Goal: Task Accomplishment & Management: Manage account settings

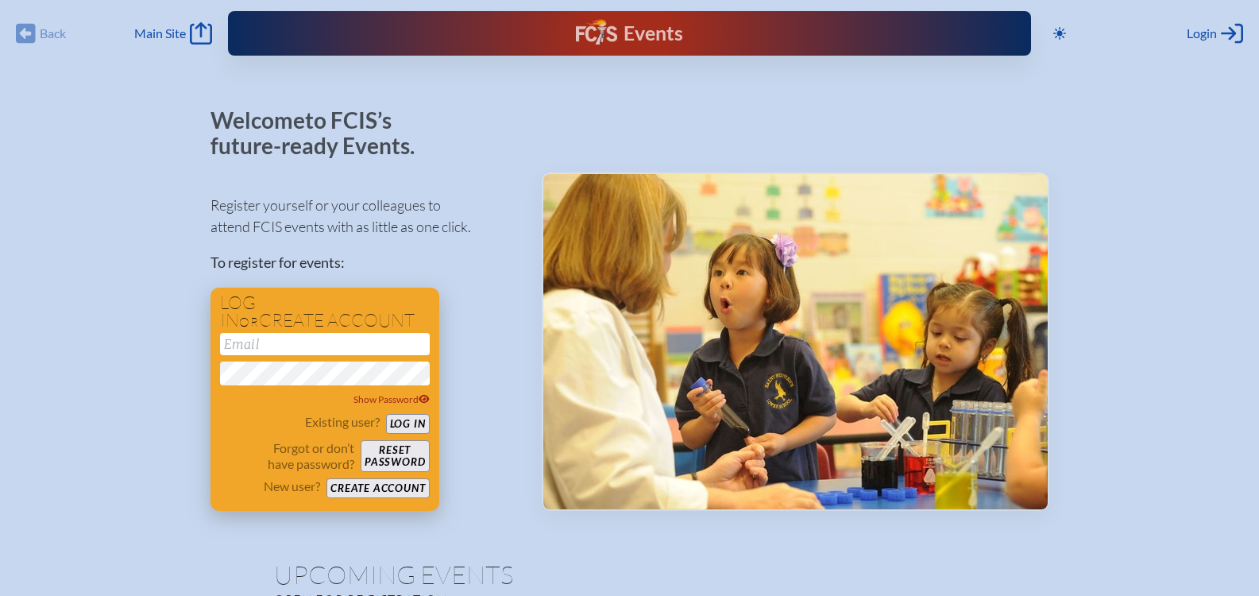
click at [373, 335] on input "email" at bounding box center [325, 344] width 210 height 22
type input "[EMAIL_ADDRESS][DOMAIN_NAME]"
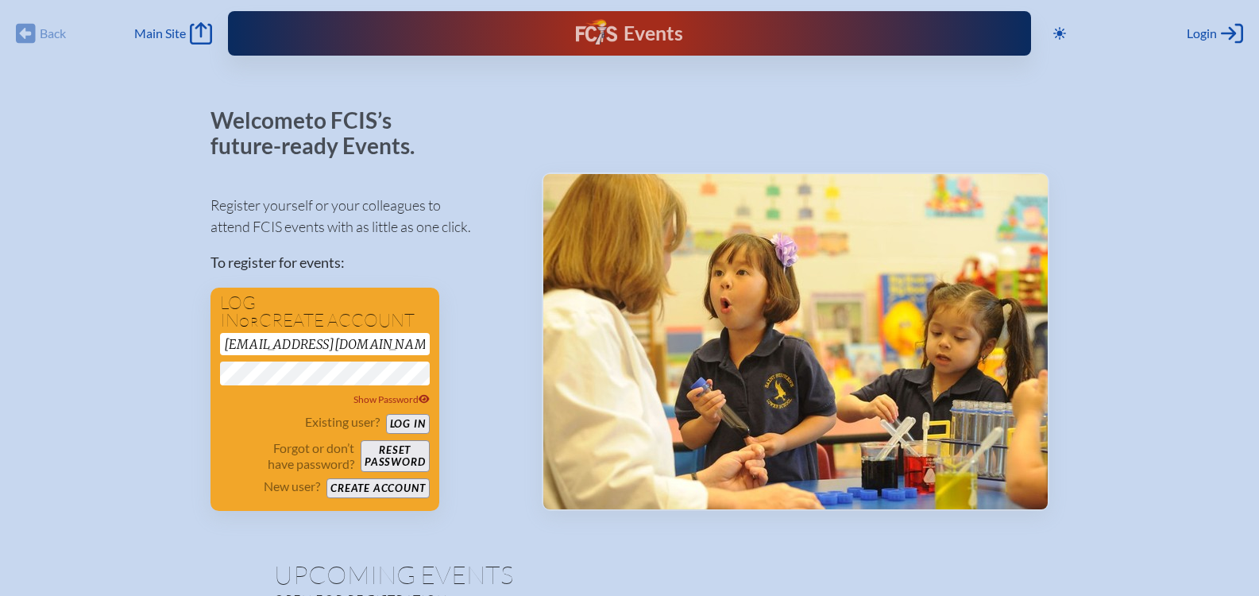
click at [166, 375] on div "Welcome to FCIS’s future-ready Events. Register yourself or your colleagues to …" at bounding box center [629, 390] width 1209 height 565
click at [397, 421] on button "Log in" at bounding box center [408, 424] width 44 height 20
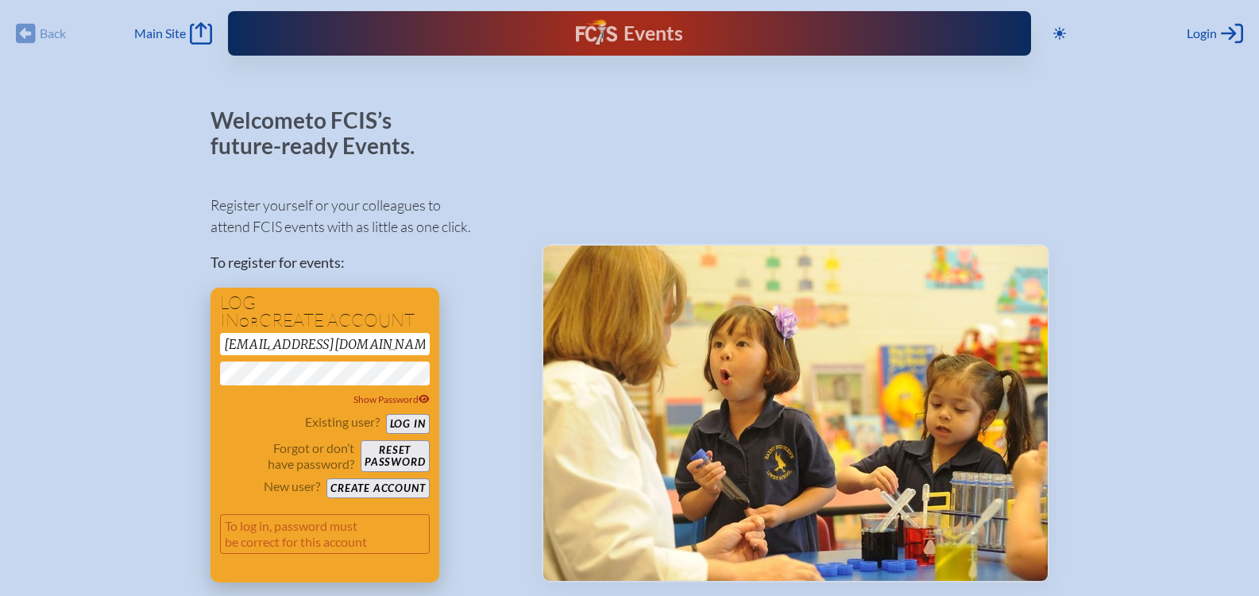
click at [391, 452] on button "Reset password" at bounding box center [395, 456] width 68 height 32
click at [410, 416] on button "Log in" at bounding box center [408, 424] width 44 height 20
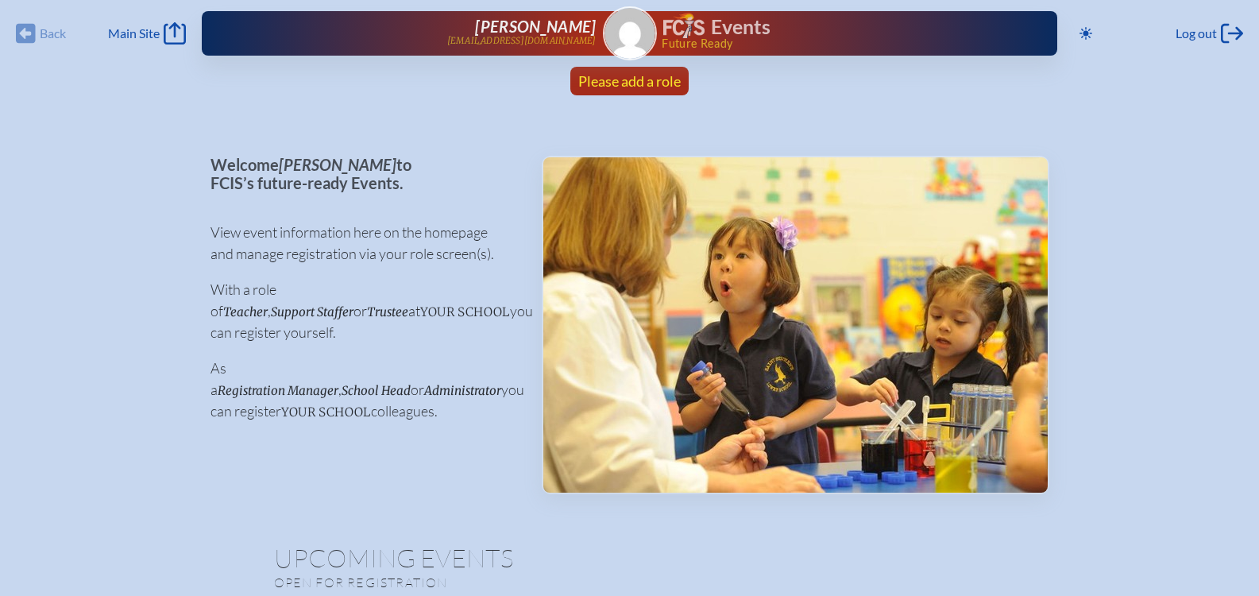
click at [629, 80] on span "Please add a role" at bounding box center [629, 80] width 103 height 17
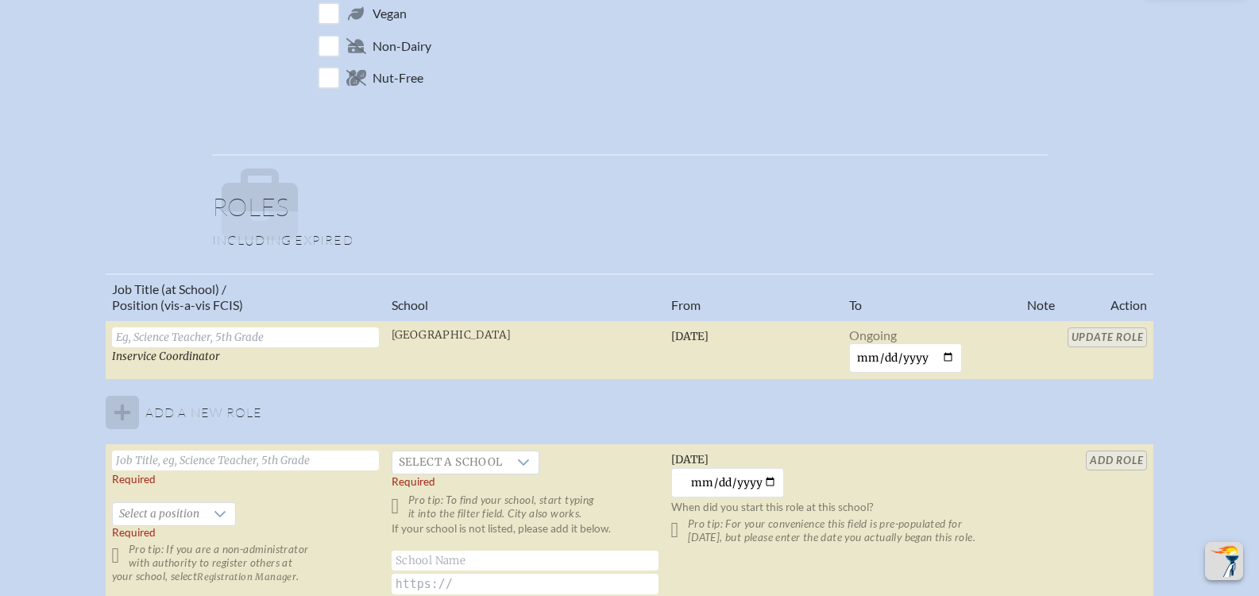
scroll to position [795, 0]
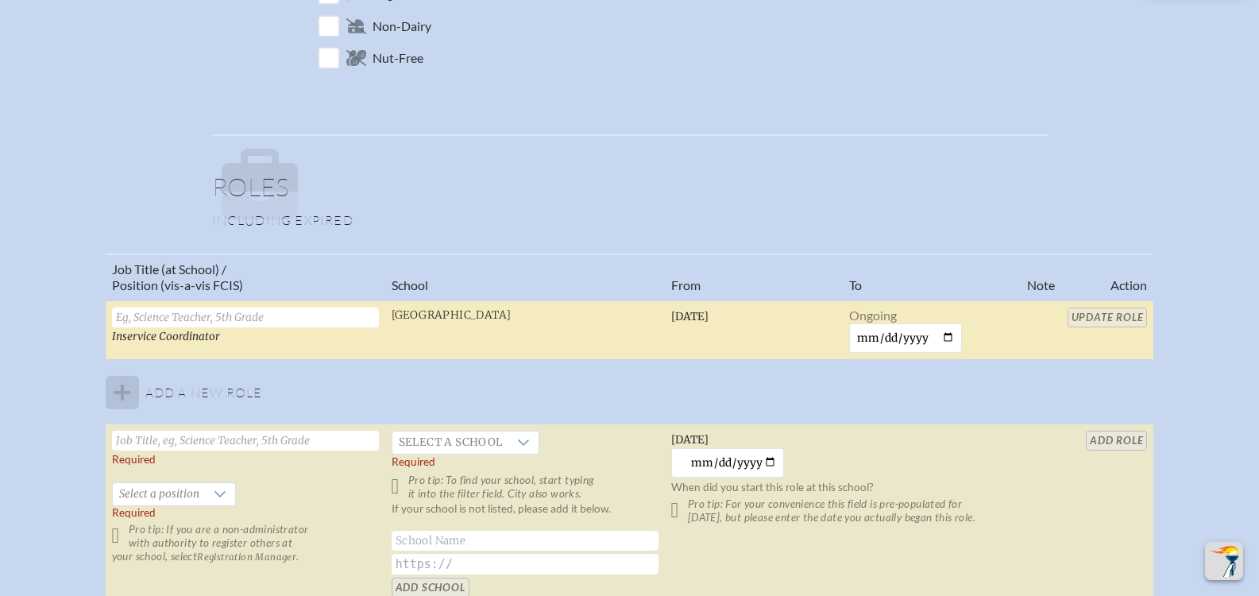
click at [206, 321] on input "text" at bounding box center [245, 318] width 267 height 20
click at [709, 315] on span "[DATE]" at bounding box center [689, 317] width 37 height 14
click at [950, 336] on input "date" at bounding box center [906, 337] width 114 height 29
click at [248, 308] on input "Head of Middle School" at bounding box center [245, 318] width 267 height 20
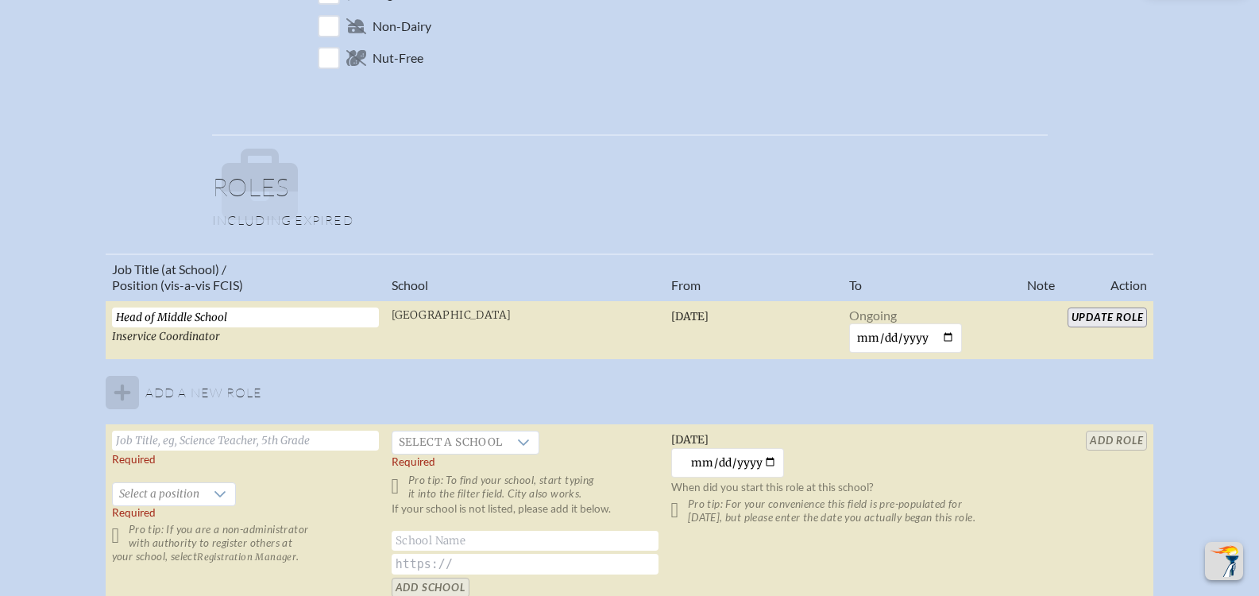
drag, startPoint x: 249, startPoint y: 316, endPoint x: -72, endPoint y: 273, distance: 323.2
click at [0, 273] on html "Back Back Main Site Main Site Toggle to Dark Mode Log out Log out [PERSON_NAME]…" at bounding box center [629, 319] width 1259 height 2228
type input "Director of Learning and Instruction"
click at [148, 440] on input "text" at bounding box center [245, 441] width 267 height 20
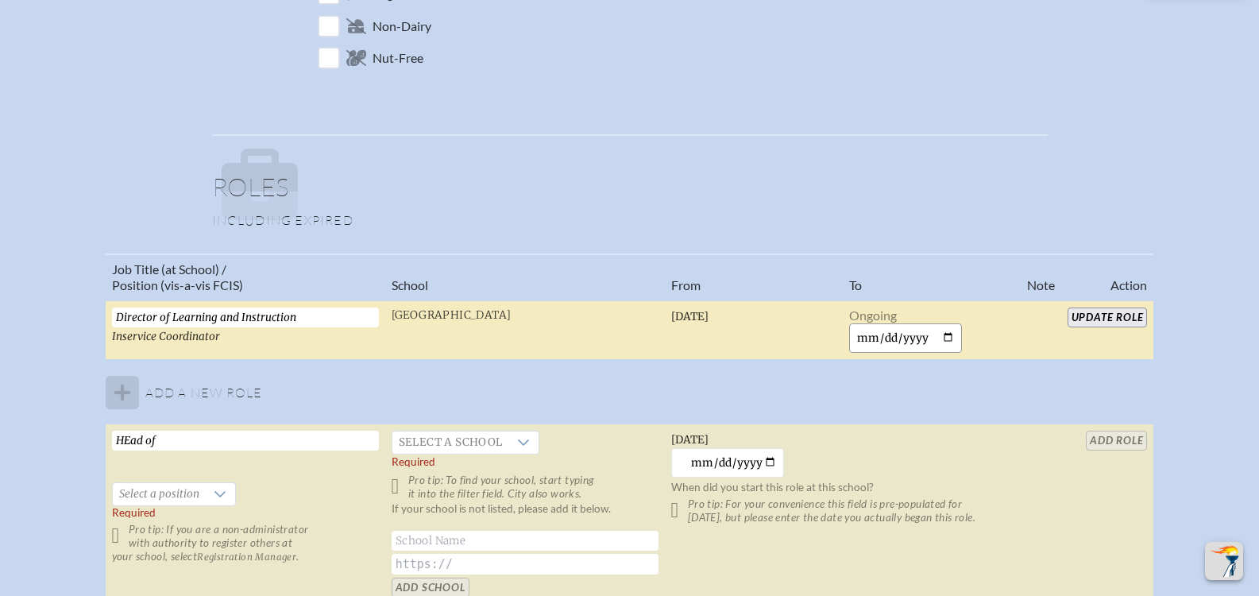
type input "HEad of"
click at [954, 341] on input "date" at bounding box center [906, 337] width 114 height 29
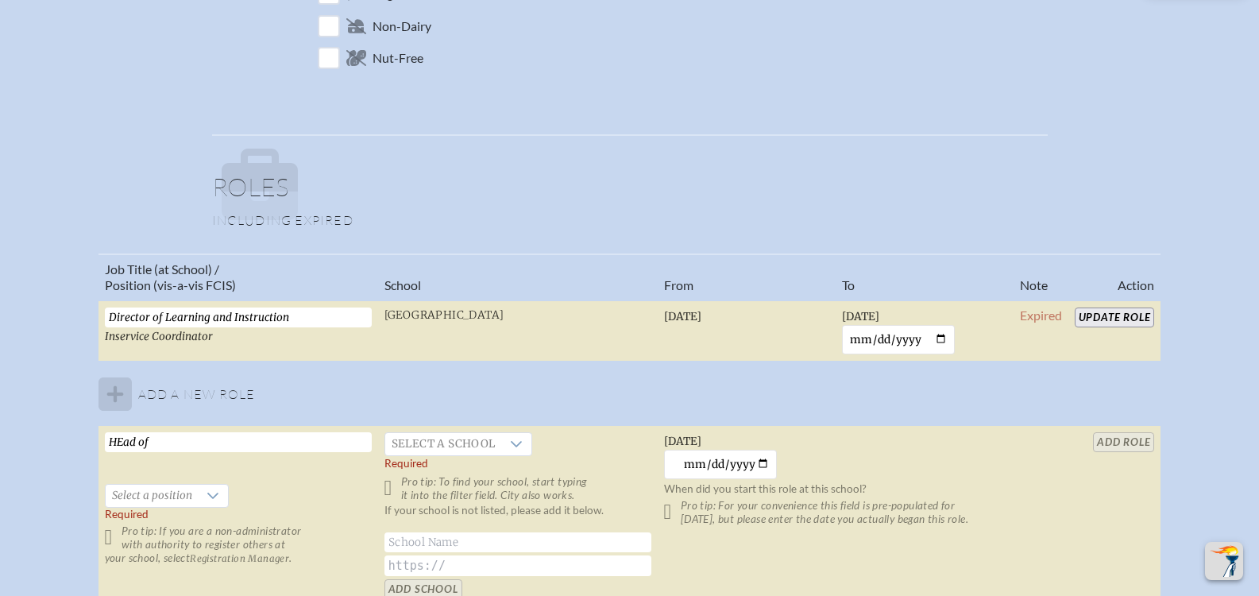
type input "[DATE]"
click at [357, 440] on input "HEad of" at bounding box center [238, 442] width 267 height 20
type input "Head of Middle School"
click at [511, 446] on icon at bounding box center [516, 444] width 13 height 13
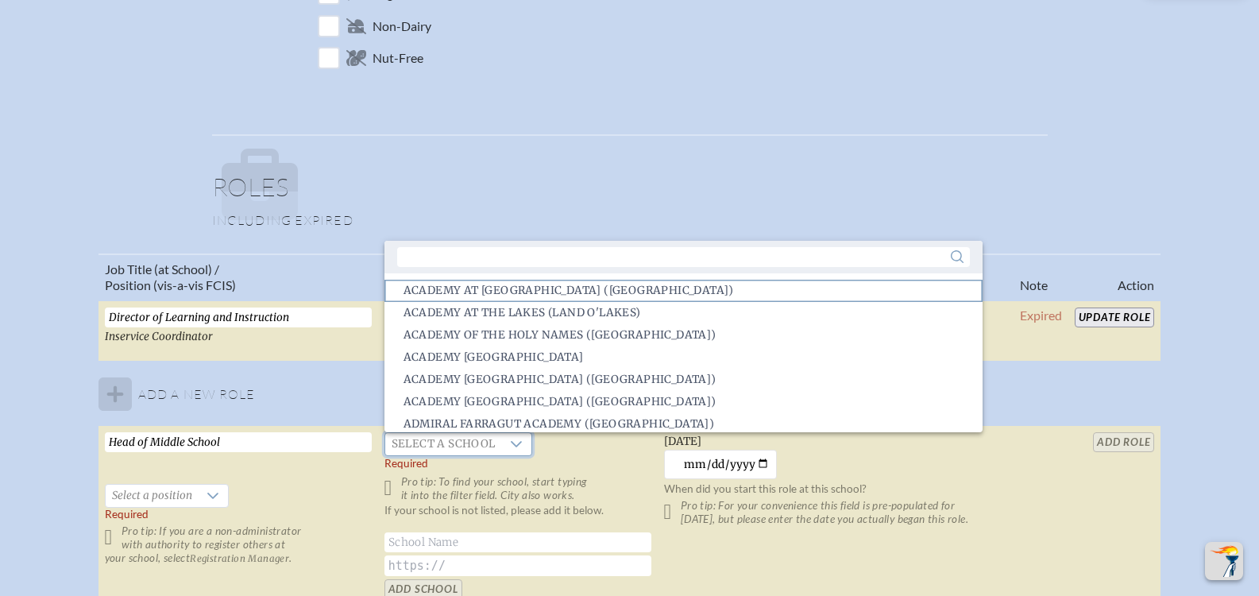
scroll to position [3, 0]
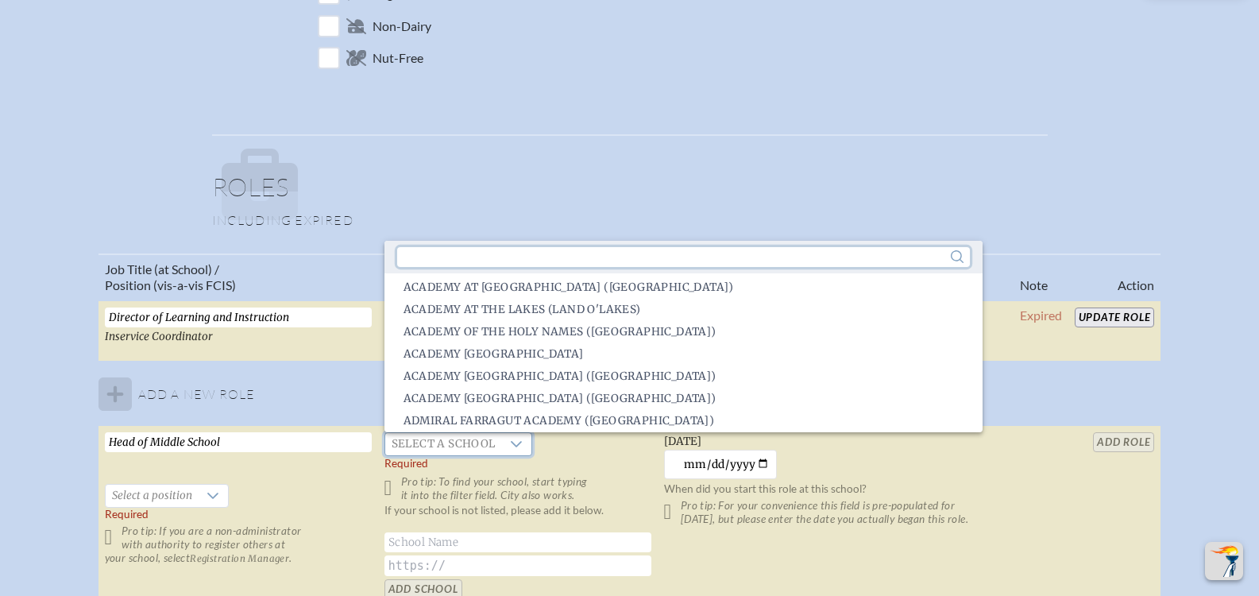
click at [583, 259] on input "text" at bounding box center [683, 257] width 573 height 20
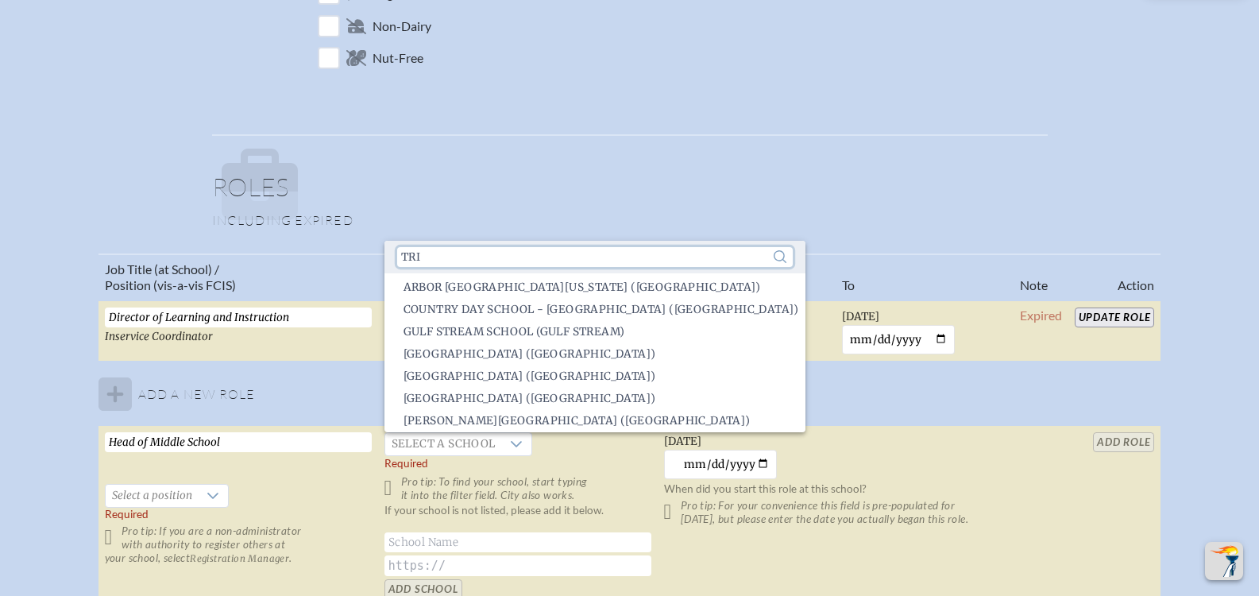
scroll to position [0, 0]
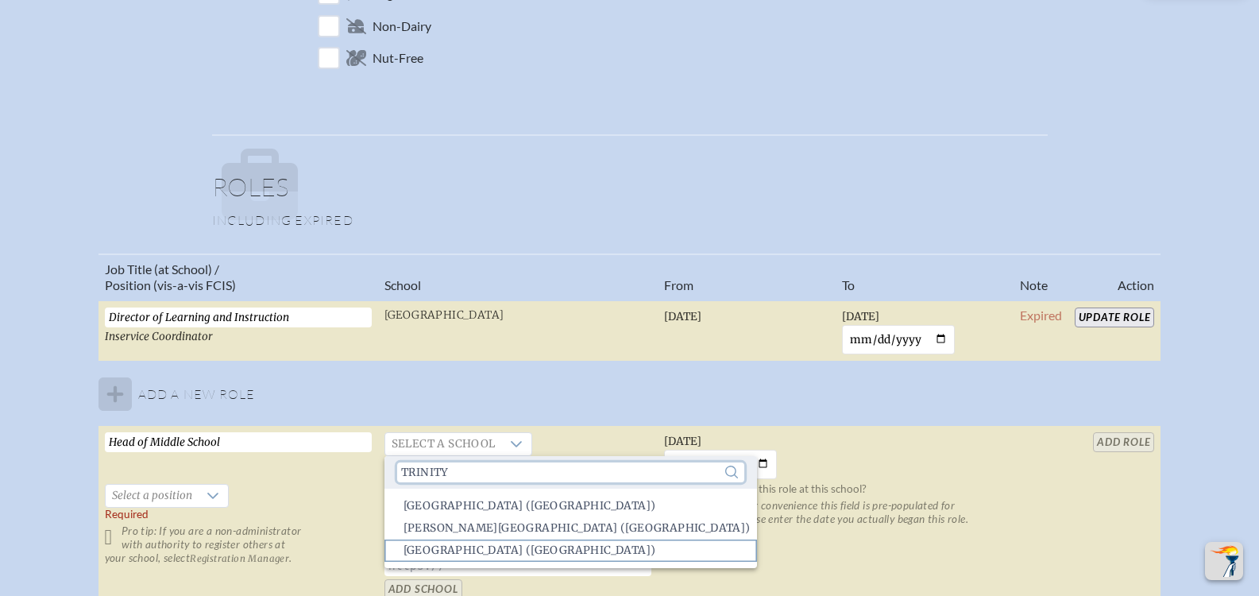
type input "Trinity"
click at [566, 543] on span "[GEOGRAPHIC_DATA] ([GEOGRAPHIC_DATA])" at bounding box center [530, 551] width 253 height 16
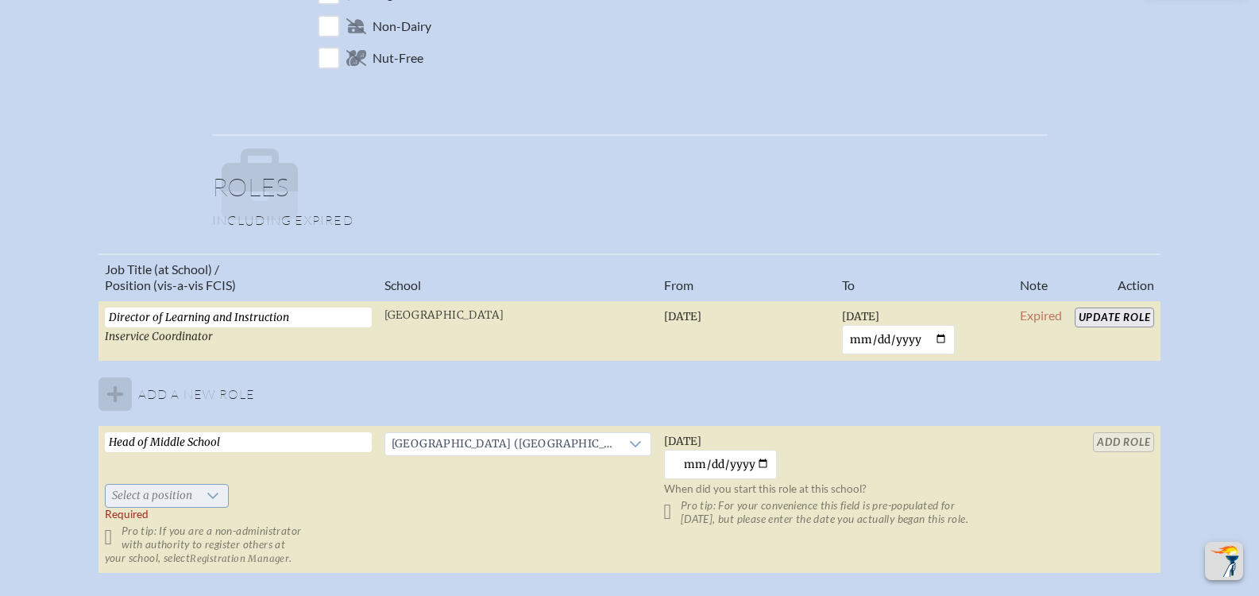
click at [220, 493] on div at bounding box center [214, 496] width 30 height 22
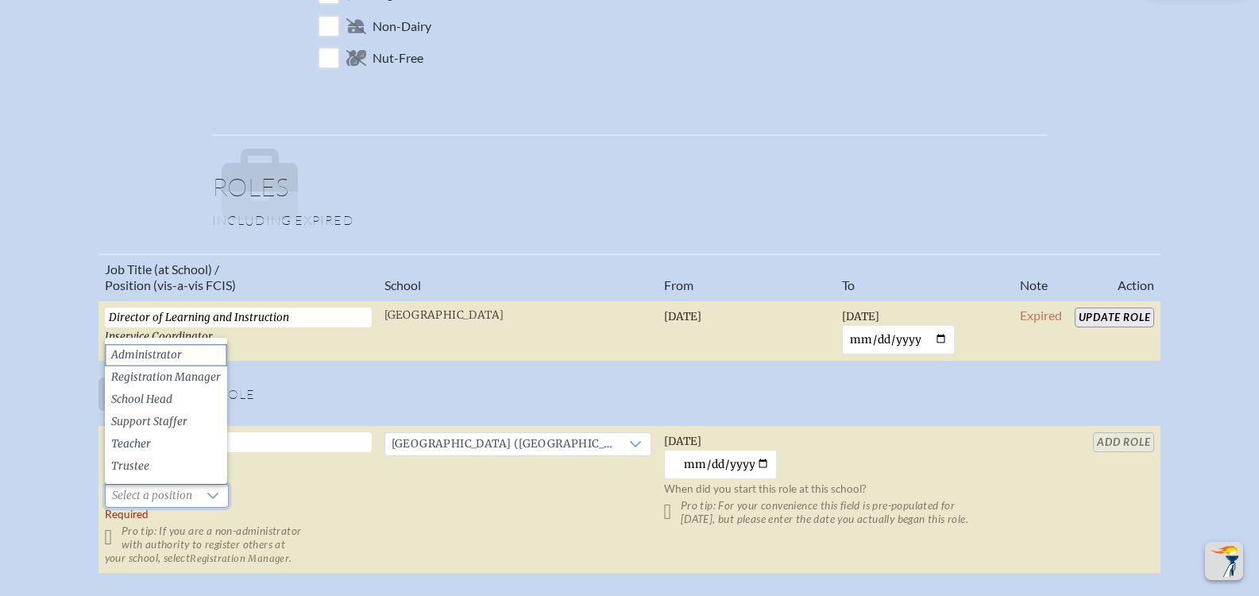
click at [206, 357] on li "Administrator" at bounding box center [166, 355] width 122 height 22
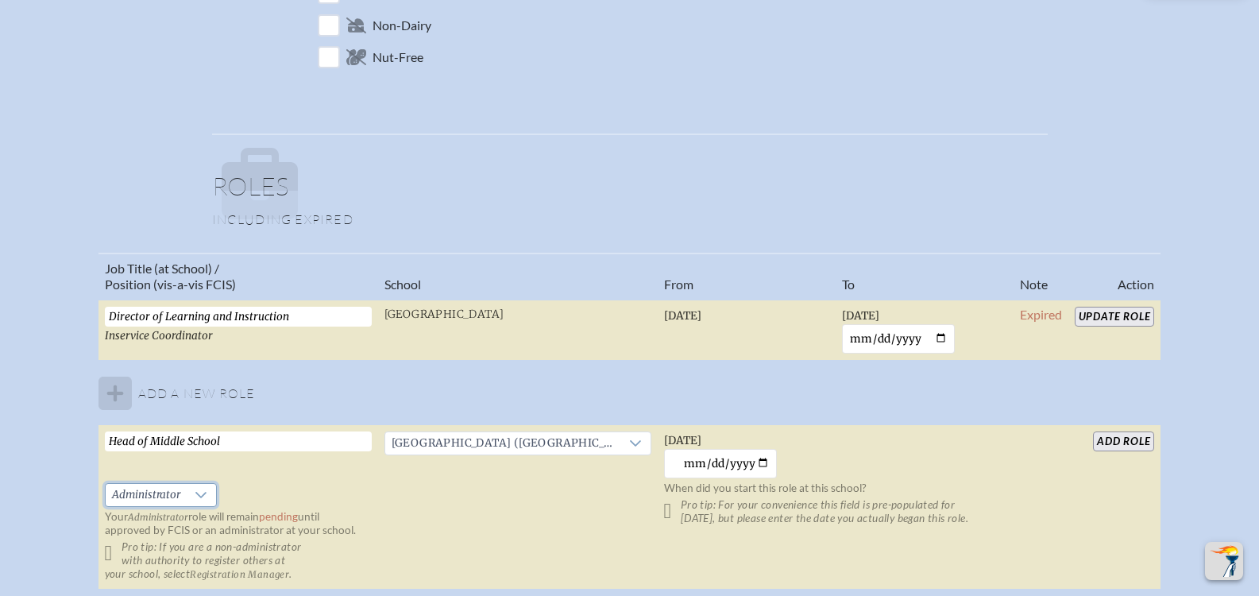
scroll to position [795, 0]
click at [1117, 448] on input "add Role" at bounding box center [1123, 442] width 61 height 20
